Goal: Information Seeking & Learning: Find specific fact

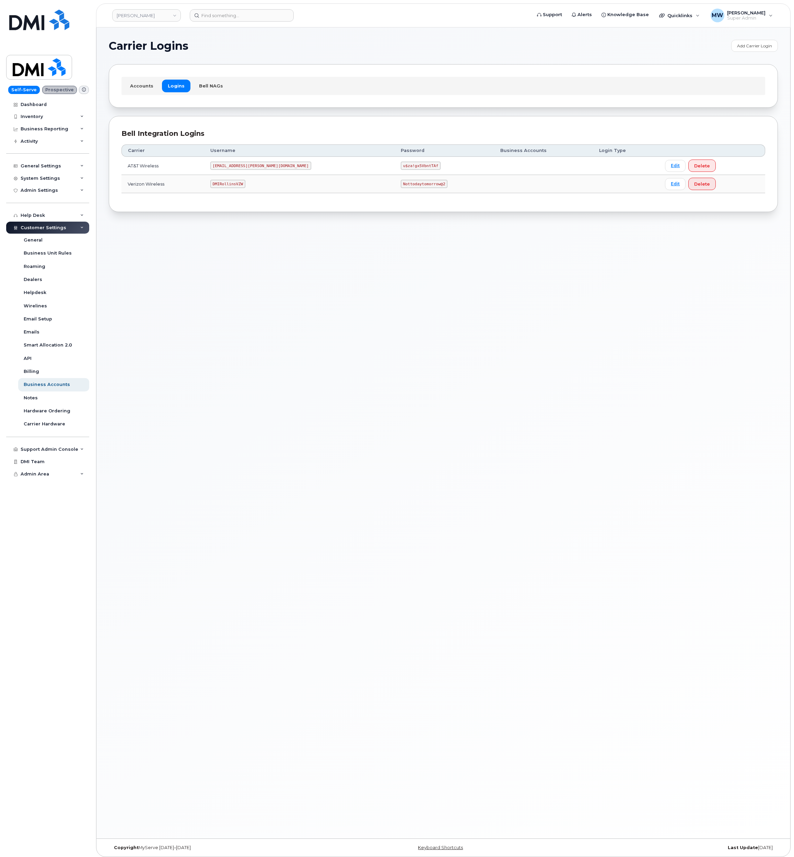
click at [241, 185] on code "DMIRollinsVZW" at bounding box center [227, 184] width 35 height 8
copy code "DMIRollinsVZW"
click at [401, 187] on code "Nottodaytomorrow@2" at bounding box center [424, 184] width 47 height 8
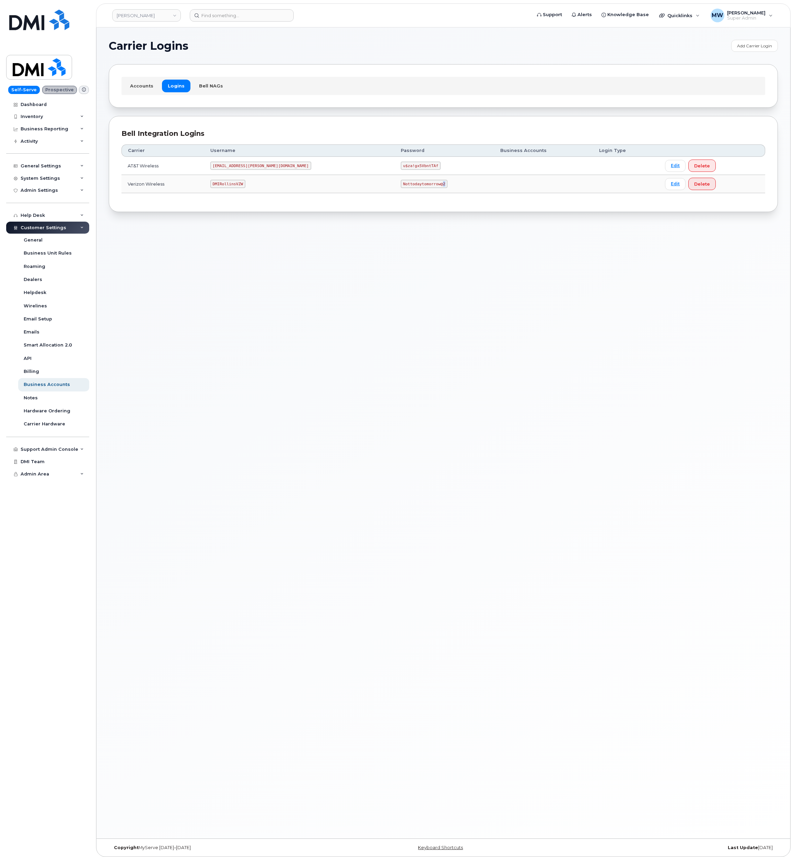
click at [401, 187] on code "Nottodaytomorrow@2" at bounding box center [424, 184] width 47 height 8
copy code "Nottodaytomorrow@2"
click at [263, 167] on code "[EMAIL_ADDRESS][PERSON_NAME][DOMAIN_NAME]" at bounding box center [260, 166] width 101 height 8
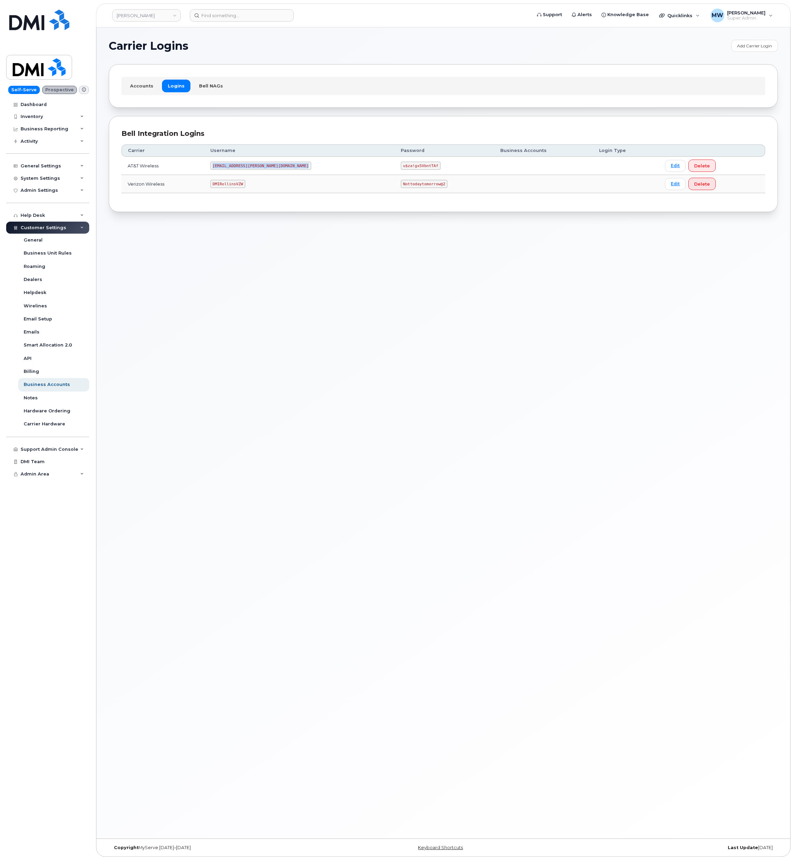
click at [263, 167] on code "[EMAIL_ADDRESS][PERSON_NAME][DOMAIN_NAME]" at bounding box center [260, 166] width 101 height 8
copy code "[EMAIL_ADDRESS][PERSON_NAME][DOMAIN_NAME]"
click at [401, 170] on code "u$za!gx5VbntTAf" at bounding box center [421, 166] width 40 height 8
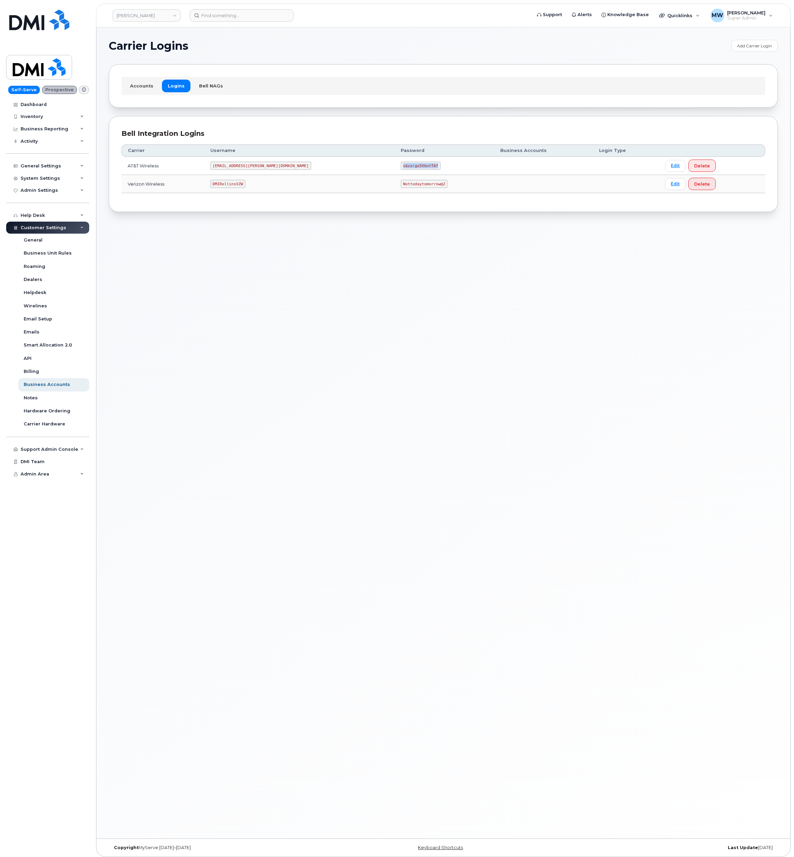
copy code "u$za!gx5VbntTAf"
